Goal: Navigation & Orientation: Understand site structure

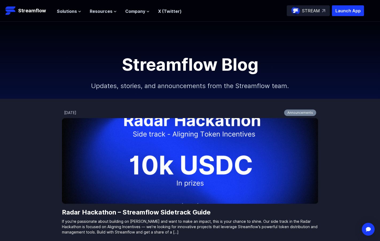
scroll to position [362, 0]
